Goal: Information Seeking & Learning: Learn about a topic

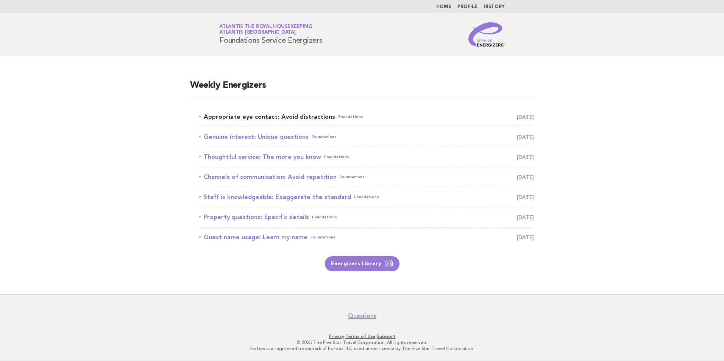
click at [321, 116] on link "Appropriate eye contact: Avoid distractions Foundations [DATE]" at bounding box center [366, 117] width 335 height 11
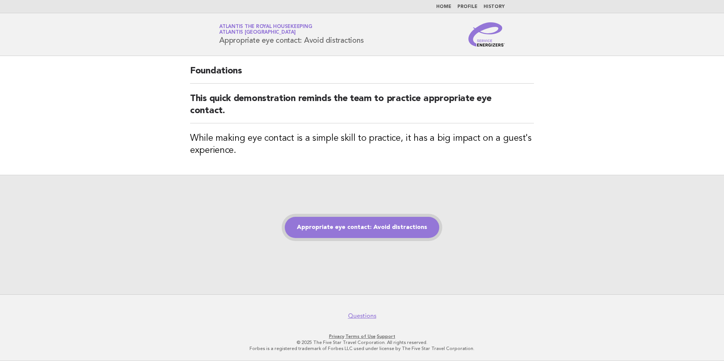
click at [362, 234] on link "Appropriate eye contact: Avoid distractions" at bounding box center [362, 227] width 155 height 21
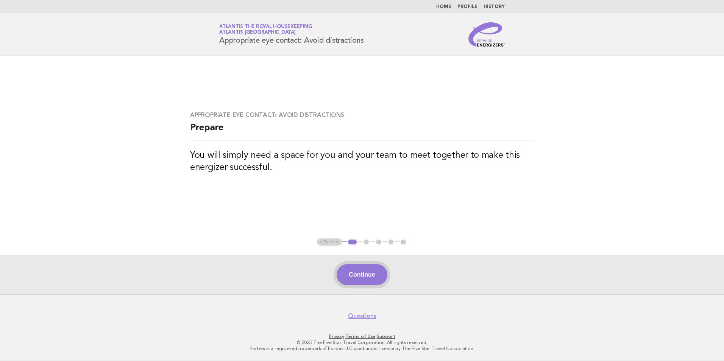
click at [359, 272] on button "Continue" at bounding box center [362, 274] width 50 height 21
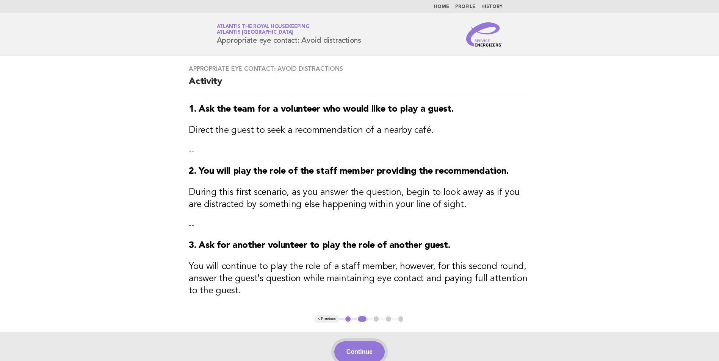
click at [369, 352] on button "Continue" at bounding box center [359, 352] width 50 height 21
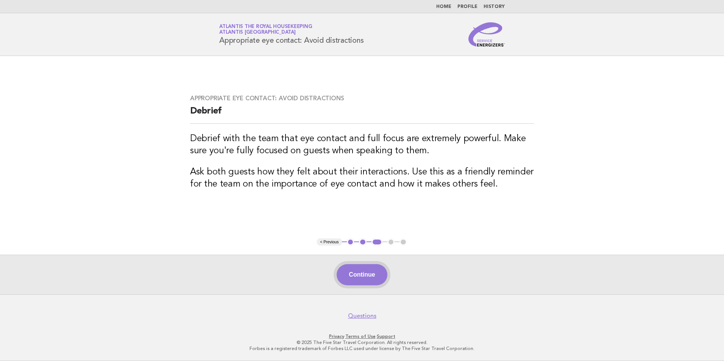
click at [364, 278] on button "Continue" at bounding box center [362, 274] width 50 height 21
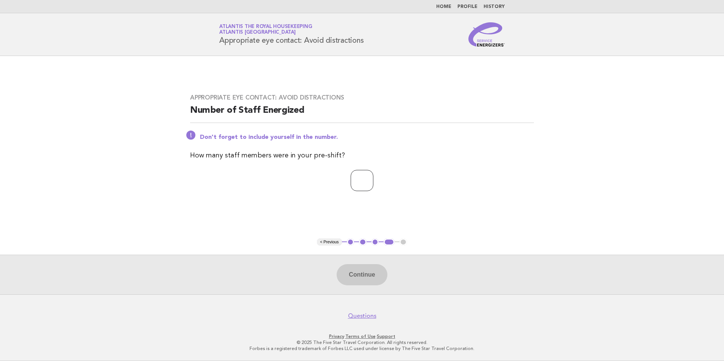
click at [366, 183] on input "number" at bounding box center [362, 180] width 23 height 21
type input "**"
click at [374, 277] on button "Continue" at bounding box center [362, 274] width 50 height 21
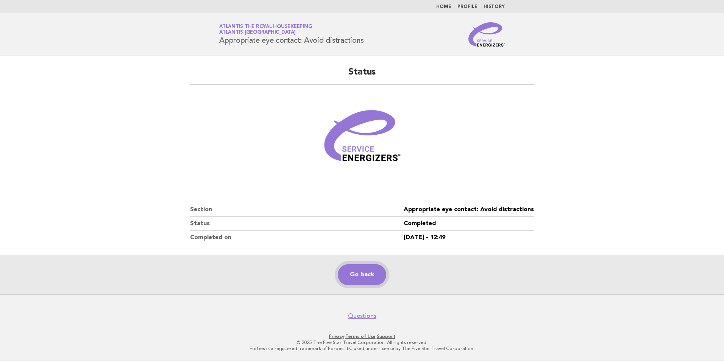
click at [358, 271] on link "Go back" at bounding box center [362, 274] width 48 height 21
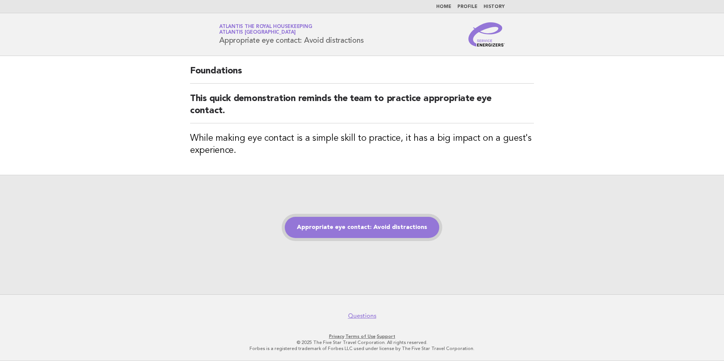
click at [375, 234] on link "Appropriate eye contact: Avoid distractions" at bounding box center [362, 227] width 155 height 21
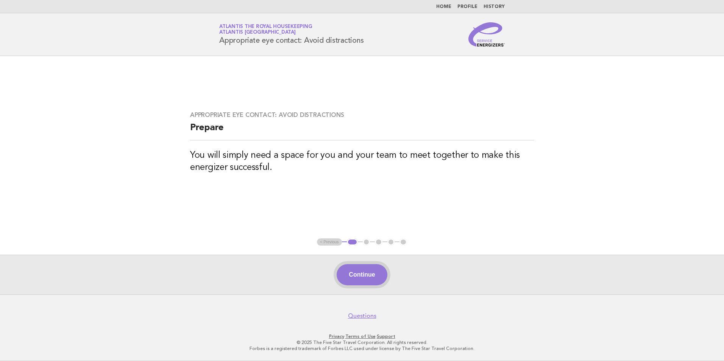
click at [379, 284] on button "Continue" at bounding box center [362, 274] width 50 height 21
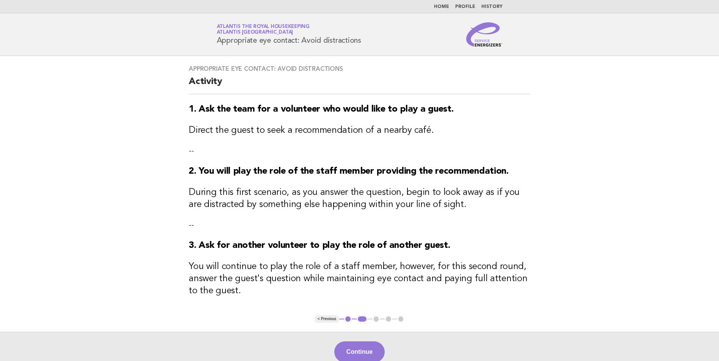
click at [366, 348] on button "Continue" at bounding box center [359, 352] width 50 height 21
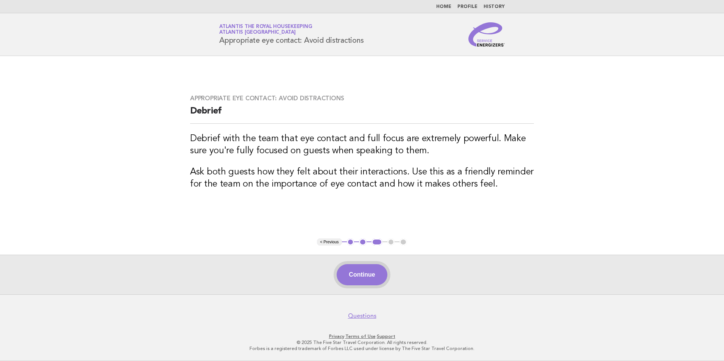
click at [364, 280] on button "Continue" at bounding box center [362, 274] width 50 height 21
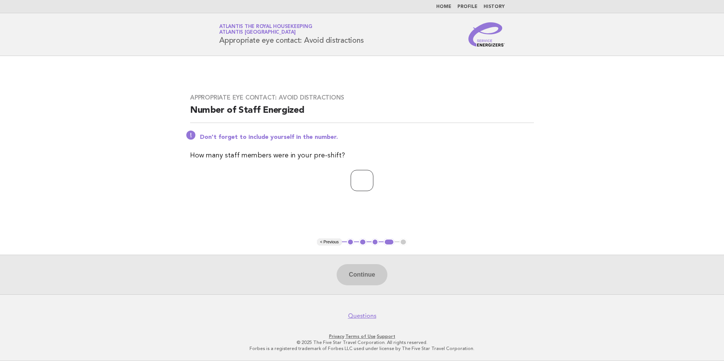
click at [356, 180] on input "number" at bounding box center [362, 180] width 23 height 21
type input "**"
click at [368, 273] on button "Continue" at bounding box center [362, 274] width 50 height 21
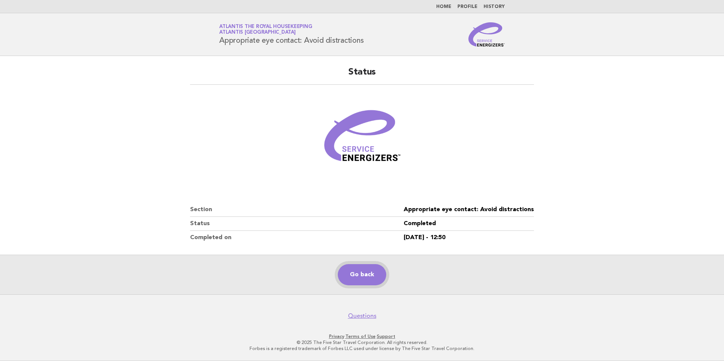
click at [359, 271] on link "Go back" at bounding box center [362, 274] width 48 height 21
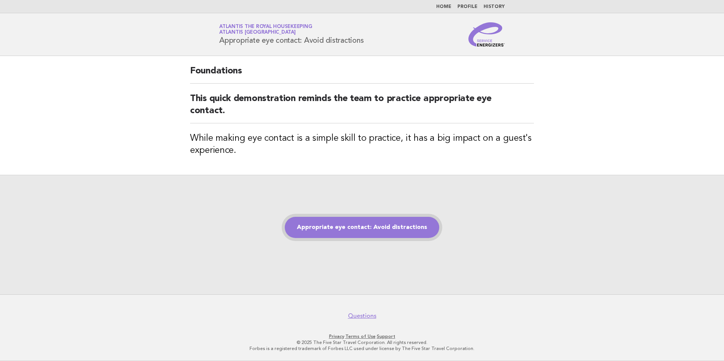
click at [361, 225] on link "Appropriate eye contact: Avoid distractions" at bounding box center [362, 227] width 155 height 21
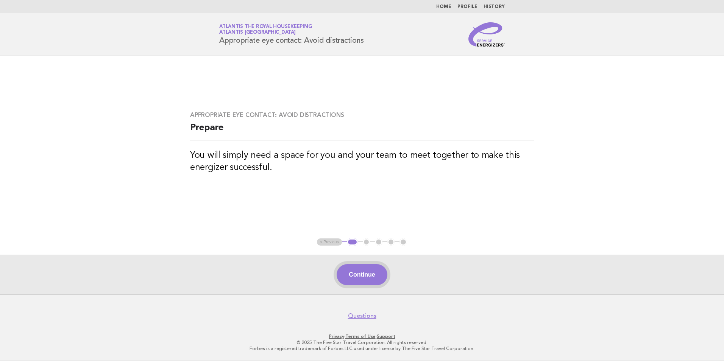
click at [375, 274] on button "Continue" at bounding box center [362, 274] width 50 height 21
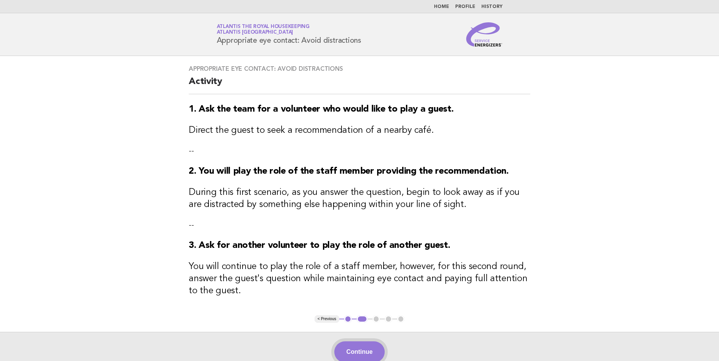
click at [363, 351] on button "Continue" at bounding box center [359, 352] width 50 height 21
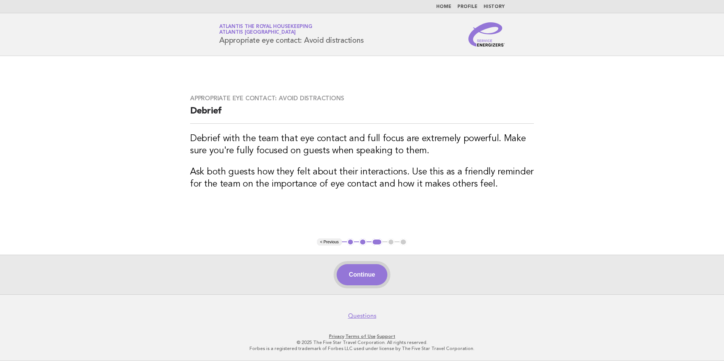
click at [374, 278] on button "Continue" at bounding box center [362, 274] width 50 height 21
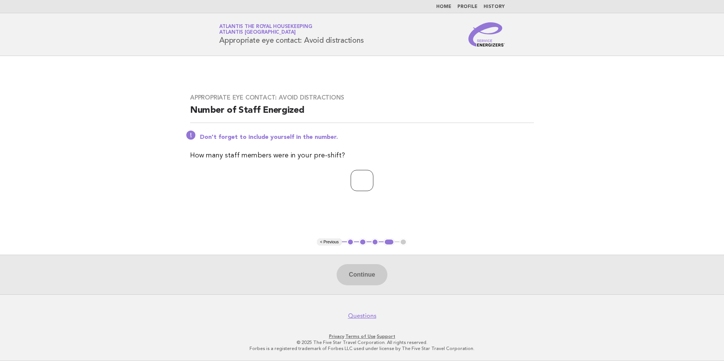
click at [362, 181] on input "number" at bounding box center [362, 180] width 23 height 21
type input "**"
click at [371, 276] on button "Continue" at bounding box center [362, 274] width 50 height 21
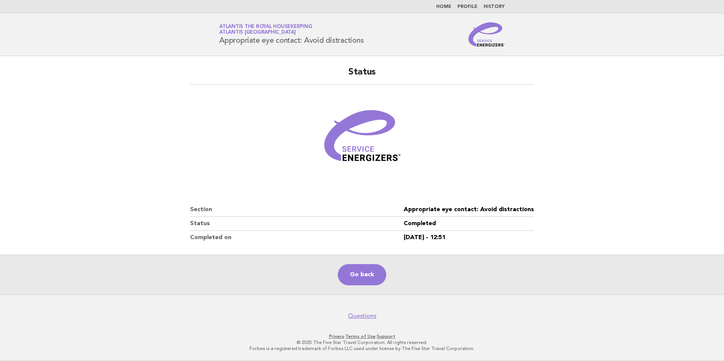
drag, startPoint x: 611, startPoint y: 119, endPoint x: 570, endPoint y: 53, distance: 78.1
click at [611, 119] on main "Status Section Appropriate eye contact: Avoid distractions Status Completed Com…" at bounding box center [362, 175] width 724 height 239
